Goal: Check status: Check status

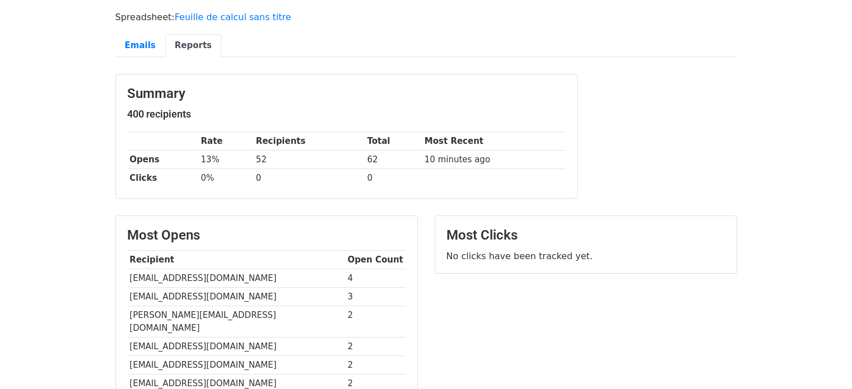
click at [182, 274] on td "[EMAIL_ADDRESS][DOMAIN_NAME]" at bounding box center [236, 278] width 218 height 18
copy tr "[EMAIL_ADDRESS][DOMAIN_NAME]"
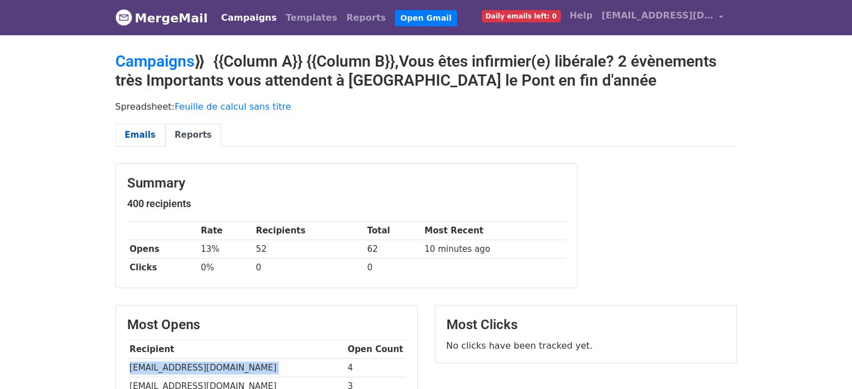
click at [141, 129] on link "Emails" at bounding box center [140, 135] width 50 height 23
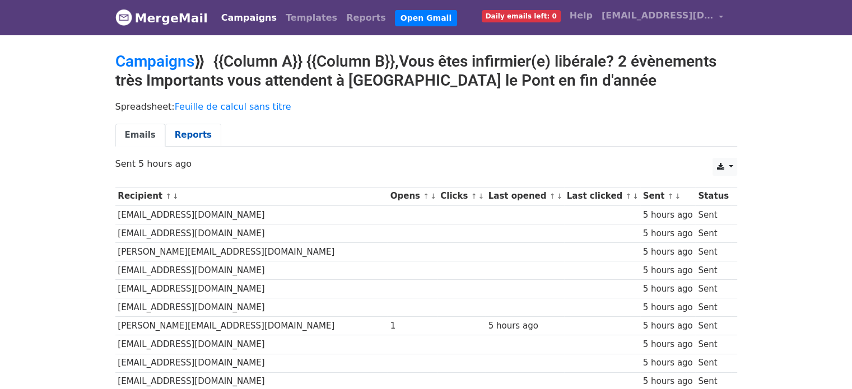
drag, startPoint x: 180, startPoint y: 133, endPoint x: 171, endPoint y: 132, distance: 9.1
click at [171, 132] on link "Reports" at bounding box center [193, 135] width 56 height 23
